Goal: Information Seeking & Learning: Learn about a topic

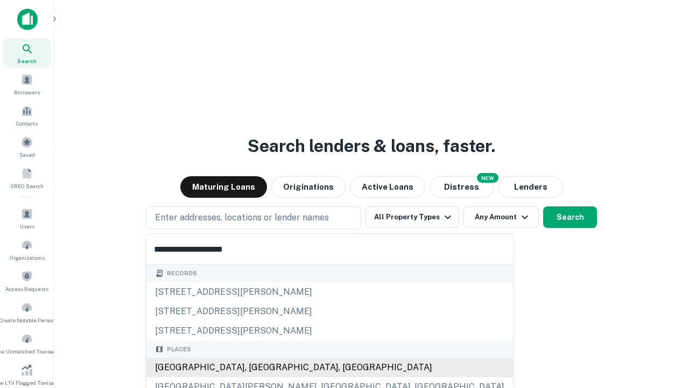
click at [257, 367] on div "[GEOGRAPHIC_DATA], [GEOGRAPHIC_DATA], [GEOGRAPHIC_DATA]" at bounding box center [329, 366] width 367 height 19
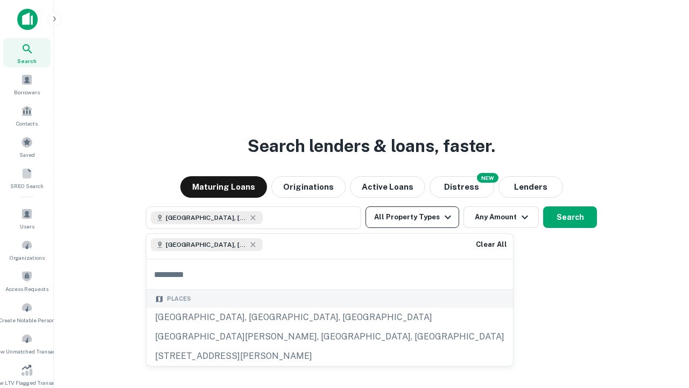
click at [412, 217] on button "All Property Types" at bounding box center [412, 217] width 94 height 22
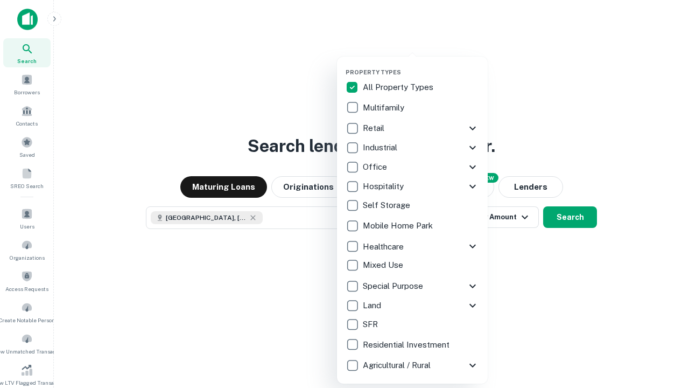
click at [421, 65] on button "button" at bounding box center [421, 65] width 151 height 1
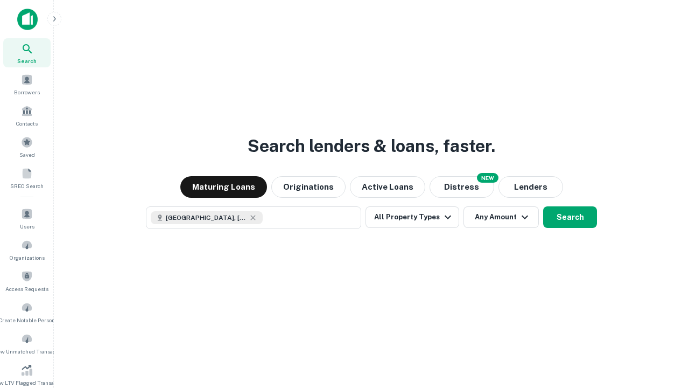
scroll to position [17, 0]
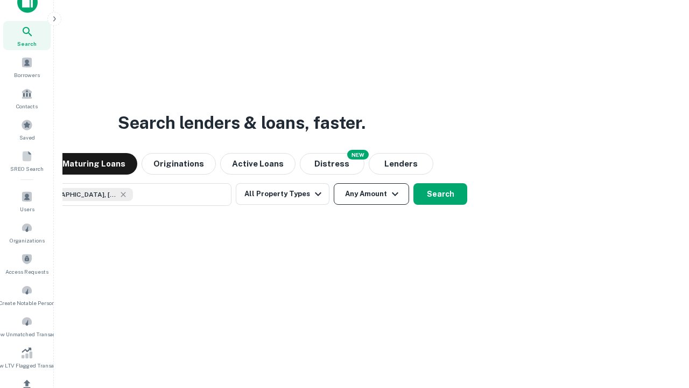
click at [334, 183] on button "Any Amount" at bounding box center [371, 194] width 75 height 22
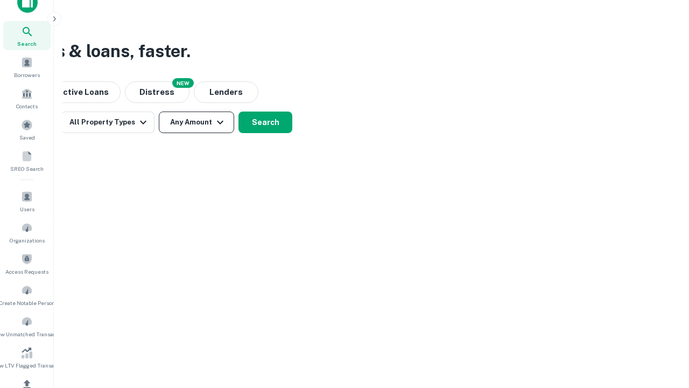
scroll to position [129, 0]
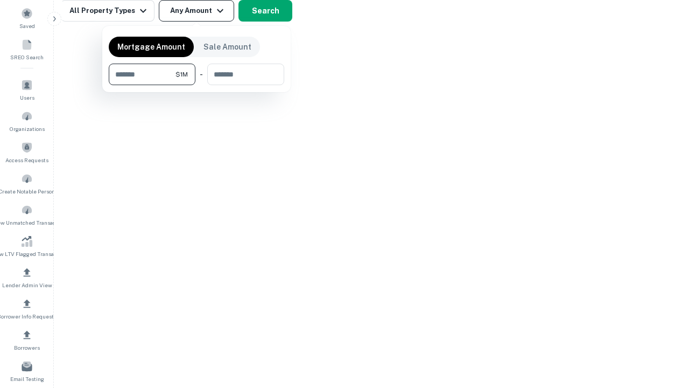
type input "*******"
click at [196, 85] on button "button" at bounding box center [196, 85] width 175 height 1
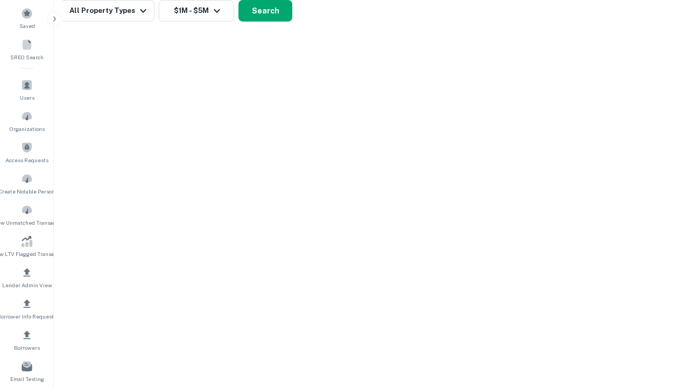
scroll to position [6, 199]
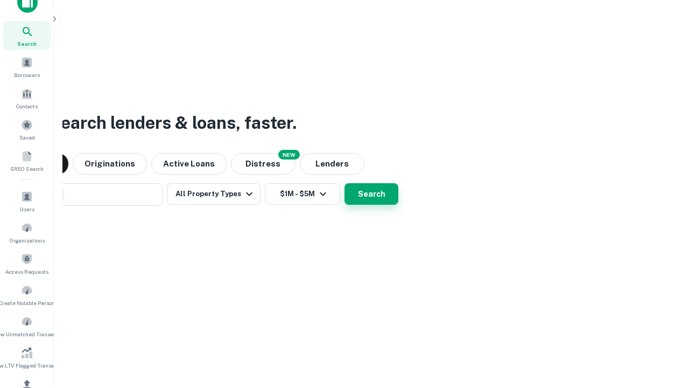
click at [345, 183] on button "Search" at bounding box center [372, 194] width 54 height 22
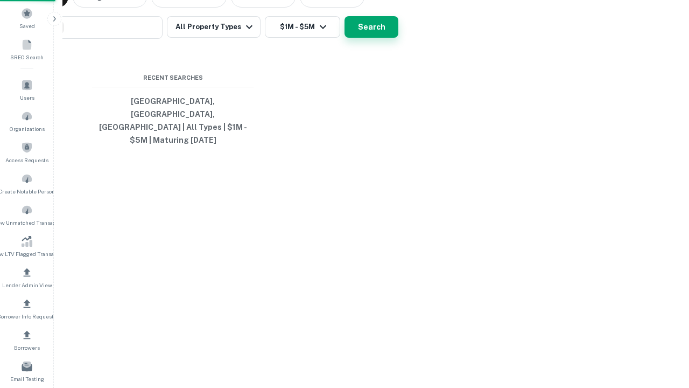
scroll to position [35, 305]
